Goal: Find specific page/section: Find specific page/section

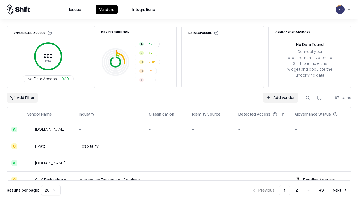
click at [179, 101] on div "Add Filter Add Vendor 971 items" at bounding box center [179, 97] width 345 height 10
click at [22, 97] on html "Issues Vendors Integrations Unmanaged Access 920 Total No Data Access 920 Risk …" at bounding box center [179, 101] width 358 height 202
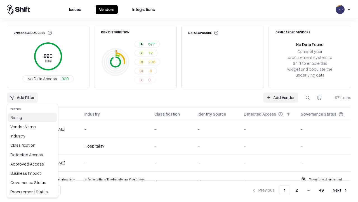
click at [32, 117] on div "Rating" at bounding box center [32, 117] width 49 height 9
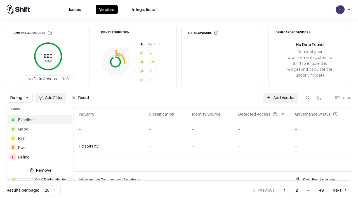
click at [179, 101] on html "Issues Vendors Integrations Unmanaged Access 920 Total No Data Access 920 Risk …" at bounding box center [179, 101] width 358 height 202
click at [179, 101] on div "Rating Add Filter Reset Add Vendor 971 items" at bounding box center [179, 97] width 345 height 10
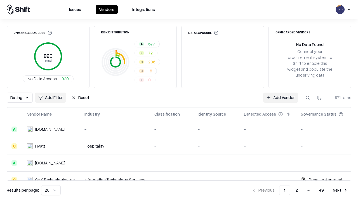
click at [80, 97] on button "Reset" at bounding box center [80, 97] width 24 height 10
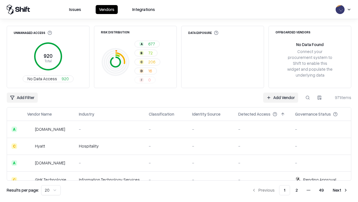
click at [179, 101] on div "Add Filter Add Vendor 971 items" at bounding box center [179, 97] width 345 height 10
click at [22, 97] on html "Issues Vendors Integrations Unmanaged Access 920 Total No Data Access 920 Risk …" at bounding box center [179, 101] width 358 height 202
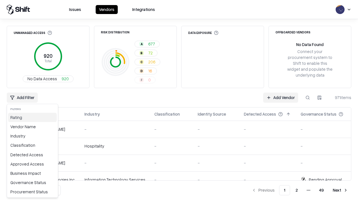
click at [32, 117] on div "Rating" at bounding box center [32, 117] width 49 height 9
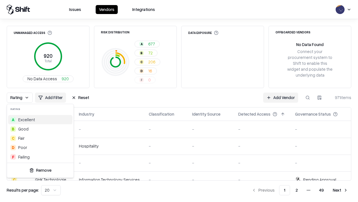
click at [40, 129] on div "B Good" at bounding box center [40, 128] width 64 height 9
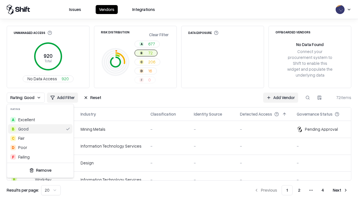
click at [179, 101] on html "Issues Vendors Integrations Unmanaged Access 920 Total No Data Access 920 Risk …" at bounding box center [179, 101] width 358 height 202
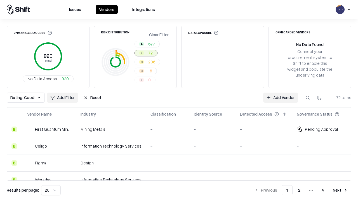
click at [179, 101] on div "Rating: Good Add Filter Reset Add Vendor 72 items" at bounding box center [179, 97] width 345 height 10
click at [92, 97] on button "Reset" at bounding box center [92, 97] width 24 height 10
click at [179, 101] on div "Add Filter Add Vendor 72 items" at bounding box center [179, 97] width 345 height 10
click at [22, 97] on html "Issues Vendors Integrations Unmanaged Access 920 Total No Data Access 920 Risk …" at bounding box center [179, 101] width 358 height 202
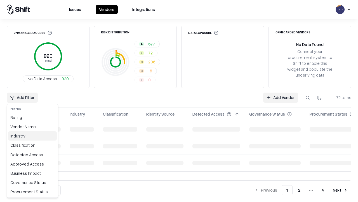
click at [32, 136] on div "Industry" at bounding box center [32, 135] width 49 height 9
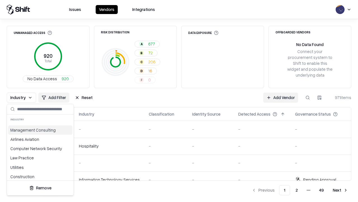
click at [179, 101] on html "Issues Vendors Integrations Unmanaged Access 920 Total No Data Access 920 Risk …" at bounding box center [179, 101] width 358 height 202
click at [179, 101] on div "Industry Add Filter Reset Add Vendor 971 items" at bounding box center [179, 97] width 345 height 10
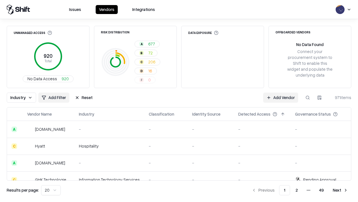
click at [84, 97] on button "Reset" at bounding box center [84, 97] width 24 height 10
click at [179, 101] on div "Industry Add Filter Reset Add Vendor 971 items" at bounding box center [179, 97] width 345 height 10
click at [22, 97] on html "Issues Vendors Integrations Unmanaged Access 920 Total No Data Access 920 Risk …" at bounding box center [179, 101] width 358 height 202
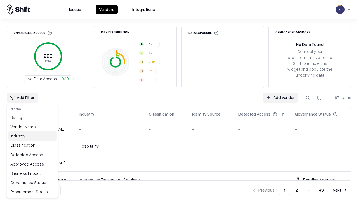
click at [32, 136] on div "Industry" at bounding box center [32, 135] width 49 height 9
